Goal: Task Accomplishment & Management: Manage account settings

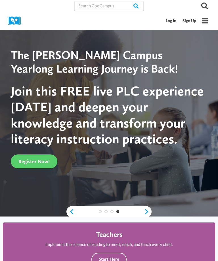
click at [173, 26] on link "Log In" at bounding box center [171, 21] width 17 height 10
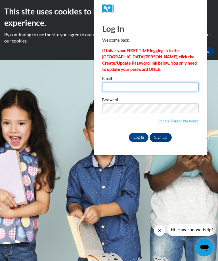
click at [114, 86] on input "Email" at bounding box center [150, 87] width 96 height 10
type input "[EMAIL_ADDRESS][DOMAIN_NAME]"
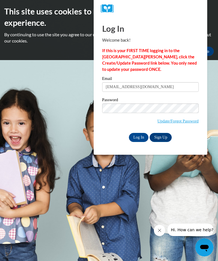
click at [159, 134] on link "Sign Up" at bounding box center [160, 137] width 22 height 9
click at [169, 122] on link "Update/Forgot Password" at bounding box center [177, 121] width 41 height 5
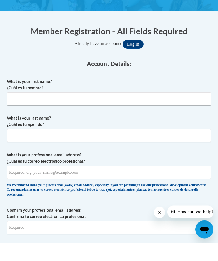
scroll to position [114, 0]
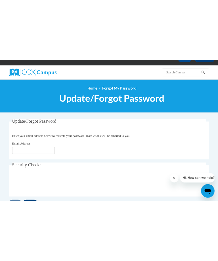
scroll to position [10, 0]
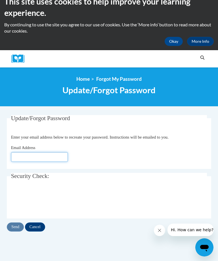
click at [22, 155] on input "Email Address" at bounding box center [39, 157] width 57 height 10
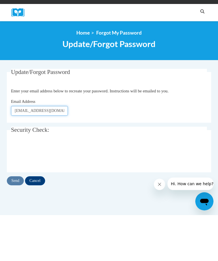
type input "[EMAIL_ADDRESS][DOMAIN_NAME]"
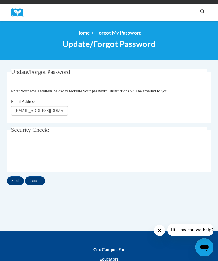
click at [16, 179] on input "Send" at bounding box center [15, 180] width 17 height 9
